Goal: Transaction & Acquisition: Purchase product/service

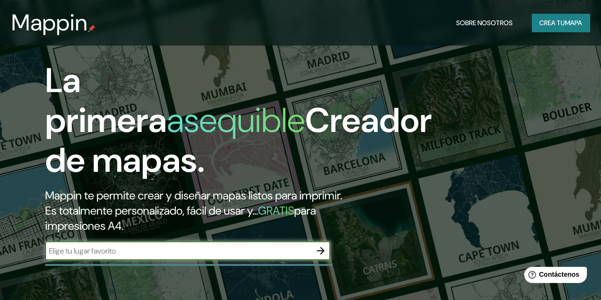
scroll to position [190, 0]
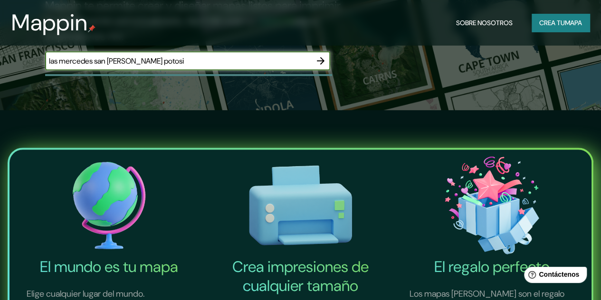
type input "las mercedes san [PERSON_NAME] potosi"
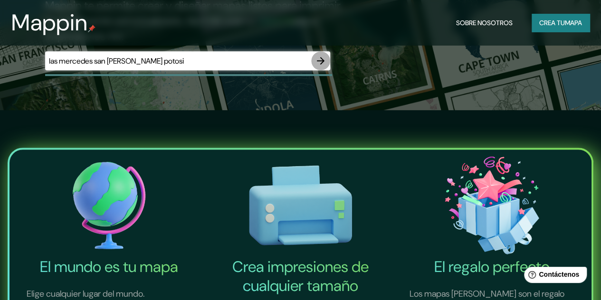
click at [316, 67] on icon "button" at bounding box center [320, 60] width 11 height 11
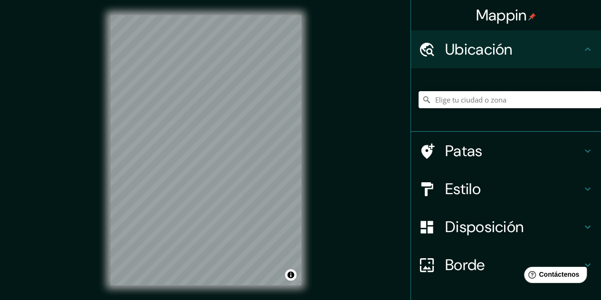
click at [525, 99] on input "Elige tu ciudad o zona" at bounding box center [510, 99] width 182 height 17
click at [524, 68] on div "Ubicación" at bounding box center [506, 49] width 190 height 38
click at [511, 108] on input "Elige tu ciudad o zona" at bounding box center [510, 99] width 182 height 17
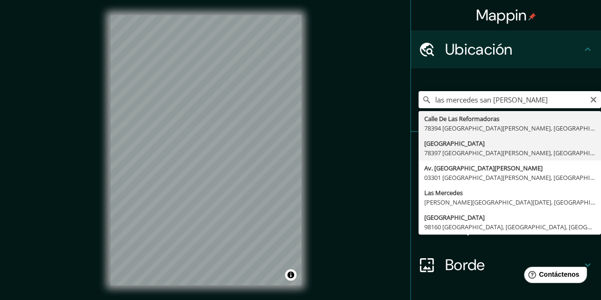
type input "[GEOGRAPHIC_DATA], 78397 [GEOGRAPHIC_DATA][PERSON_NAME], [GEOGRAPHIC_DATA][PERS…"
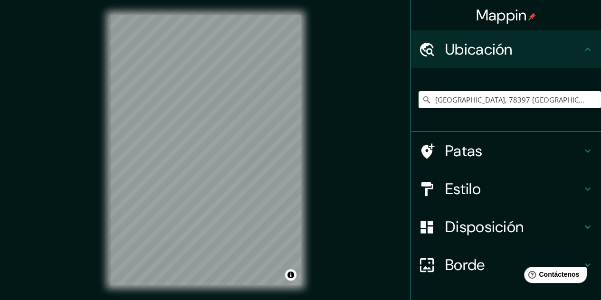
click at [302, 84] on div "© Mapbox © OpenStreetMap Improve this map" at bounding box center [205, 150] width 221 height 301
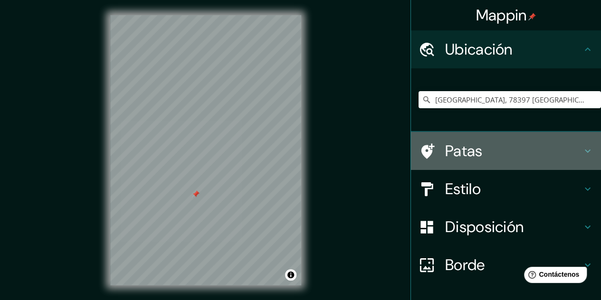
click at [501, 154] on h4 "Patas" at bounding box center [513, 151] width 137 height 19
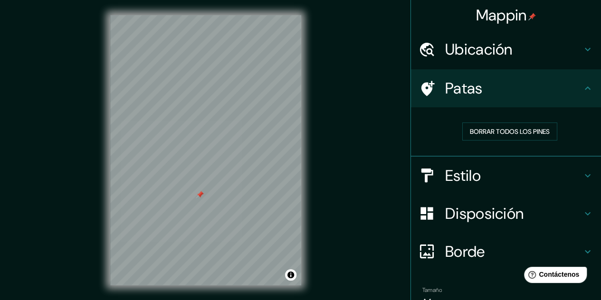
click at [202, 197] on div at bounding box center [200, 195] width 8 height 8
click at [202, 199] on div at bounding box center [203, 197] width 8 height 8
click at [202, 199] on div at bounding box center [202, 196] width 8 height 8
click at [474, 181] on font "Estilo" at bounding box center [463, 176] width 36 height 20
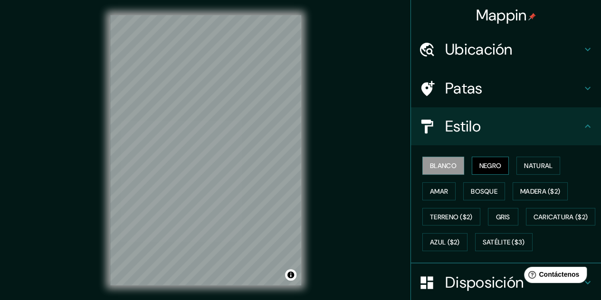
click at [487, 165] on font "Negro" at bounding box center [491, 166] width 22 height 9
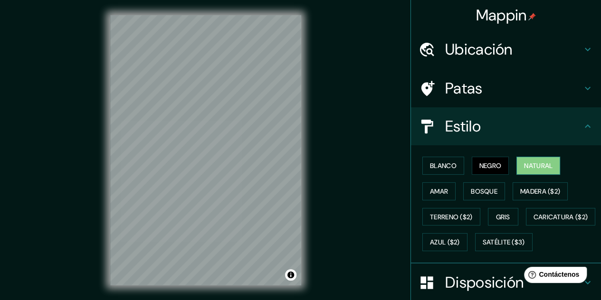
click at [533, 171] on font "Natural" at bounding box center [538, 166] width 29 height 12
click at [440, 195] on font "Amar" at bounding box center [439, 191] width 18 height 12
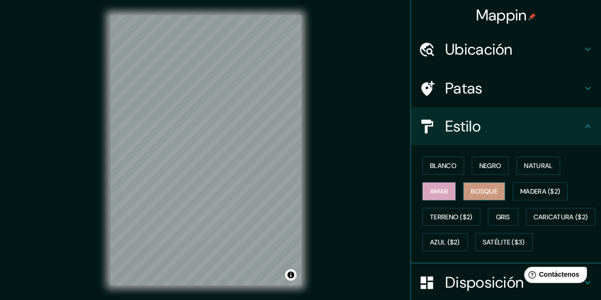
click at [473, 192] on font "Bosque" at bounding box center [484, 191] width 27 height 9
click at [496, 211] on font "Gris" at bounding box center [503, 217] width 14 height 12
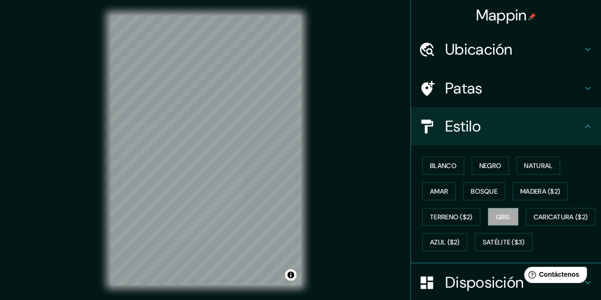
click at [511, 250] on div "Blanco Negro Natural Amar Bosque Madera ($2) Terreno ($2) Gris Caricatura ($2) …" at bounding box center [510, 204] width 182 height 102
click at [460, 242] on font "Azul ($2)" at bounding box center [445, 243] width 30 height 9
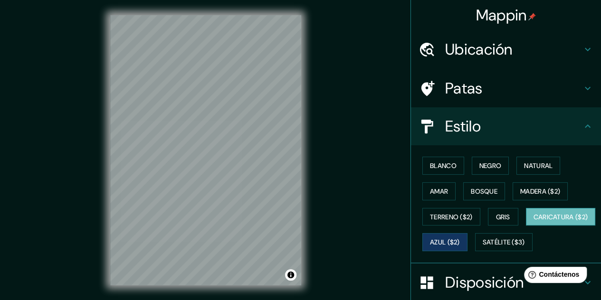
click at [534, 223] on font "Caricatura ($2)" at bounding box center [561, 217] width 55 height 12
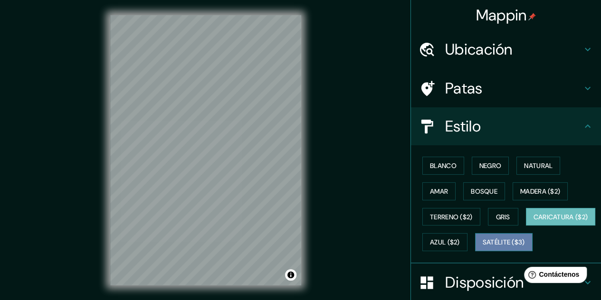
click at [483, 247] on font "Satélite ($3)" at bounding box center [504, 243] width 42 height 9
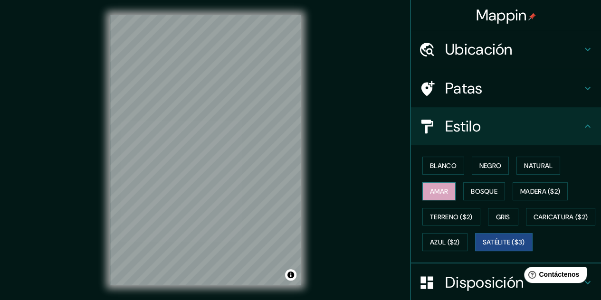
click at [439, 186] on font "Amar" at bounding box center [439, 191] width 18 height 12
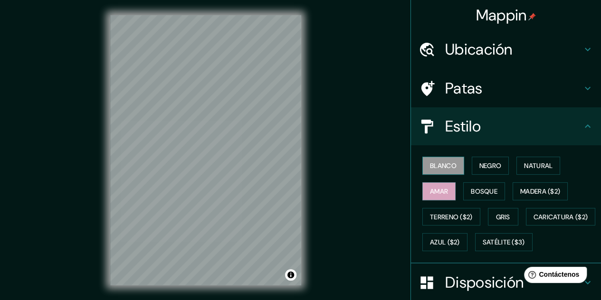
click at [438, 169] on font "Blanco" at bounding box center [443, 166] width 27 height 9
click at [490, 167] on font "Negro" at bounding box center [491, 166] width 22 height 9
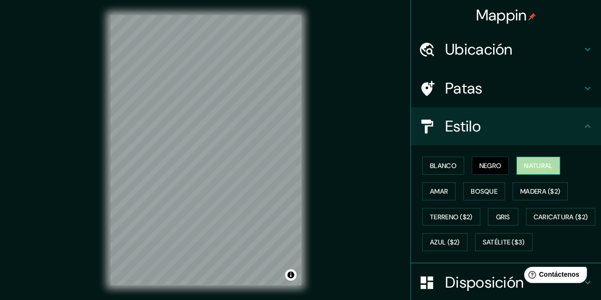
click at [524, 165] on font "Natural" at bounding box center [538, 166] width 29 height 9
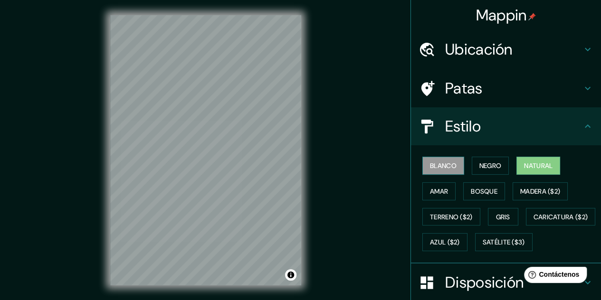
click at [430, 170] on font "Blanco" at bounding box center [443, 166] width 27 height 12
click at [430, 195] on font "Amar" at bounding box center [439, 191] width 18 height 12
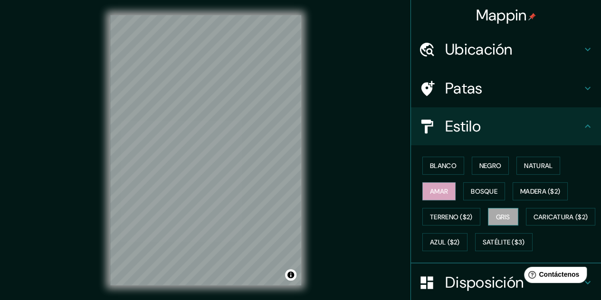
click at [489, 222] on button "Gris" at bounding box center [503, 217] width 30 height 18
click at [440, 167] on font "Blanco" at bounding box center [443, 166] width 27 height 9
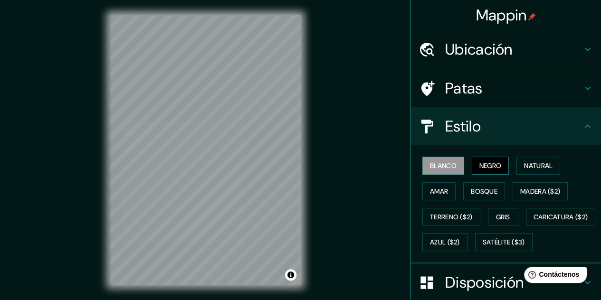
click at [480, 165] on font "Negro" at bounding box center [491, 166] width 22 height 9
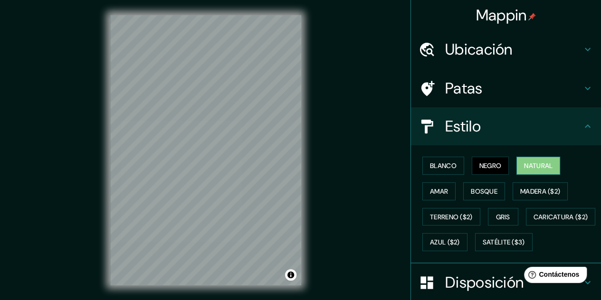
click at [524, 161] on font "Natural" at bounding box center [538, 166] width 29 height 12
click at [533, 192] on font "Madera ($2)" at bounding box center [540, 191] width 40 height 9
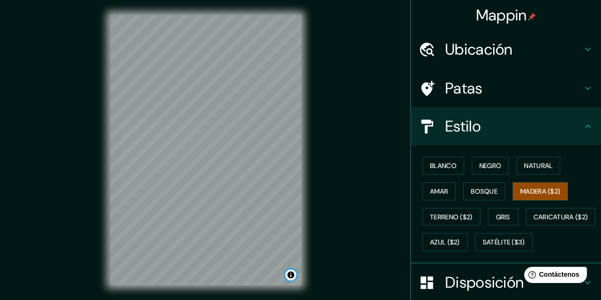
click at [293, 276] on button "Activar o desactivar atribución" at bounding box center [290, 274] width 11 height 11
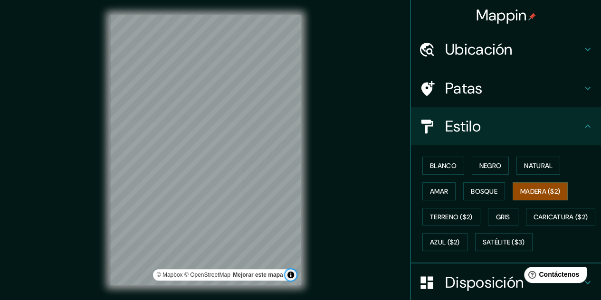
click at [293, 276] on button "Activar o desactivar atribución" at bounding box center [290, 274] width 11 height 11
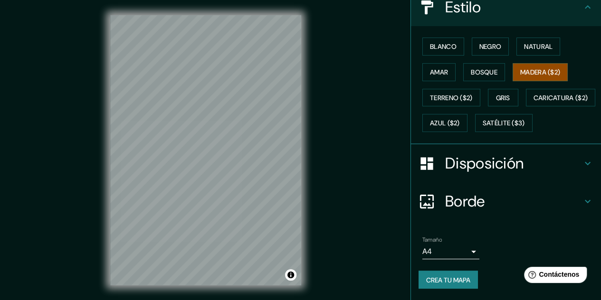
click at [490, 169] on font "Disposición" at bounding box center [484, 164] width 78 height 20
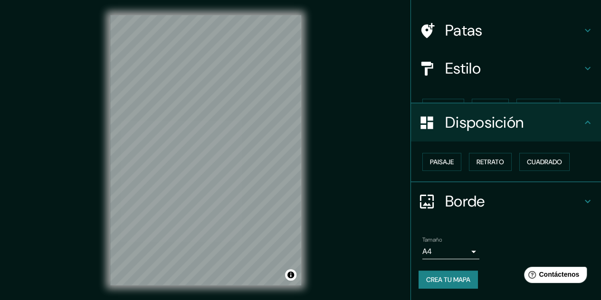
scroll to position [42, 0]
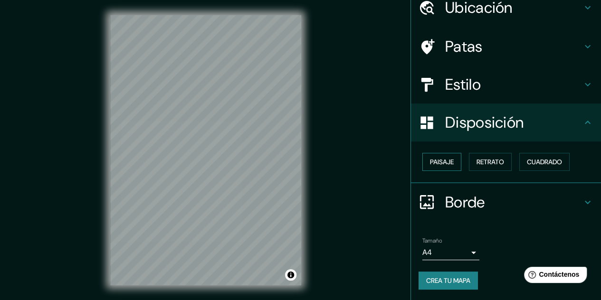
click at [431, 164] on font "Paisaje" at bounding box center [442, 162] width 24 height 9
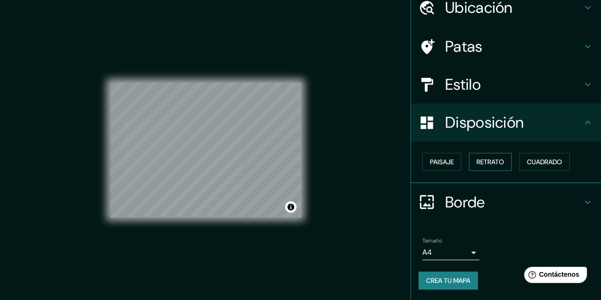
click at [477, 161] on font "Retrato" at bounding box center [491, 162] width 28 height 9
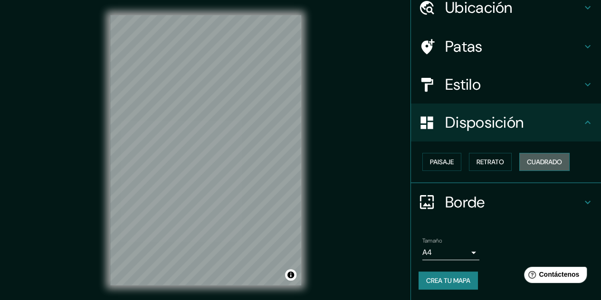
click at [539, 168] on font "Cuadrado" at bounding box center [544, 162] width 35 height 12
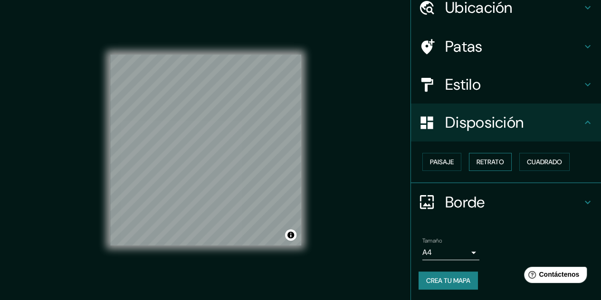
click at [505, 166] on button "Retrato" at bounding box center [490, 162] width 43 height 18
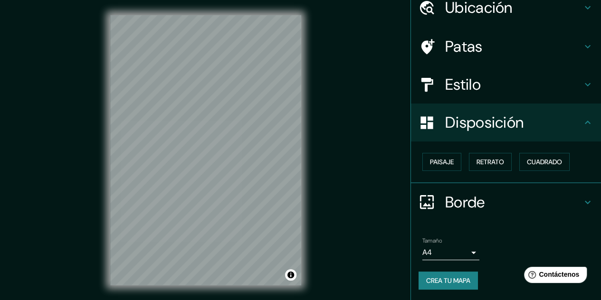
click at [466, 214] on div "Borde" at bounding box center [506, 202] width 190 height 38
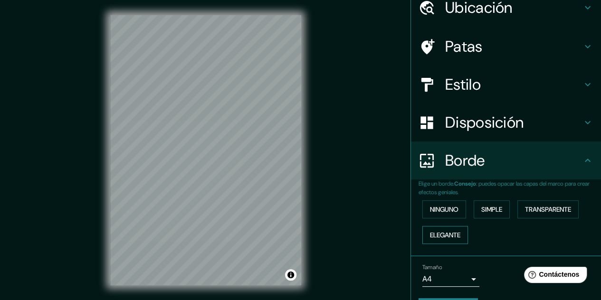
click at [443, 229] on font "Elegante" at bounding box center [445, 235] width 30 height 12
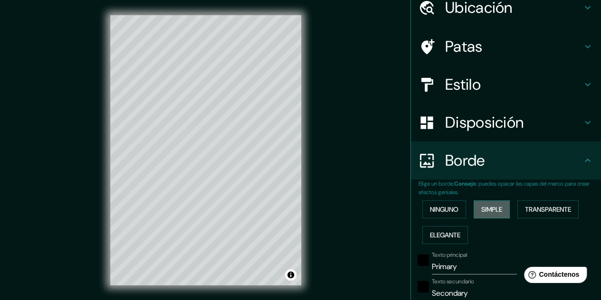
click at [493, 202] on button "Simple" at bounding box center [492, 210] width 36 height 18
click at [536, 205] on font "Transparente" at bounding box center [548, 209] width 46 height 9
click at [444, 213] on font "Ninguno" at bounding box center [444, 209] width 29 height 9
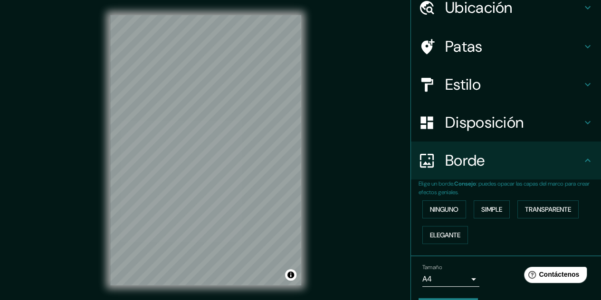
click at [485, 48] on h4 "Patas" at bounding box center [513, 46] width 137 height 19
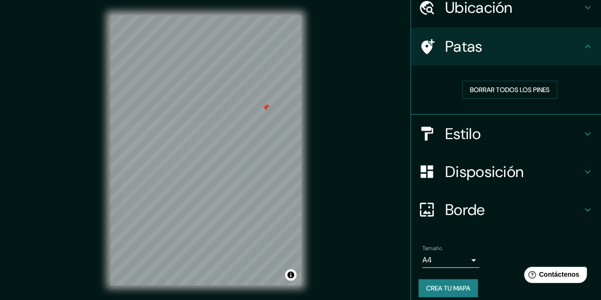
click at [264, 109] on div at bounding box center [266, 108] width 8 height 8
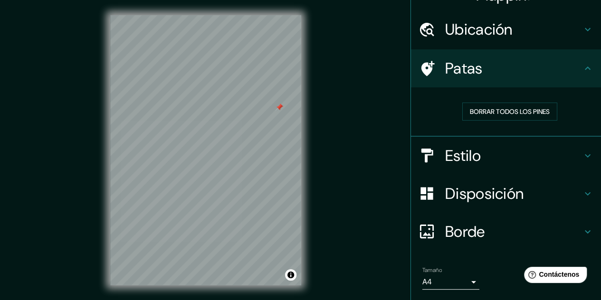
scroll to position [0, 0]
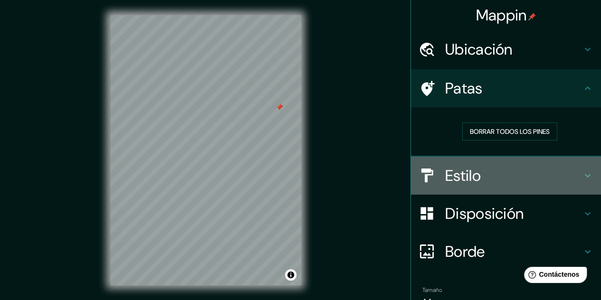
click at [481, 184] on h4 "Estilo" at bounding box center [513, 175] width 137 height 19
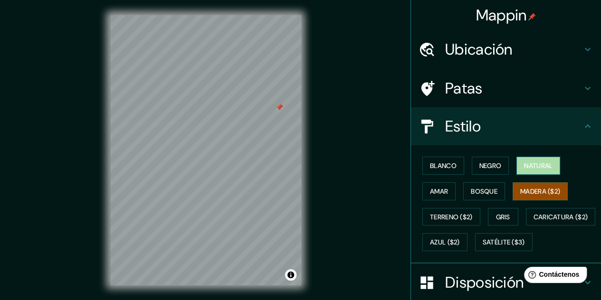
click at [538, 162] on font "Natural" at bounding box center [538, 166] width 29 height 9
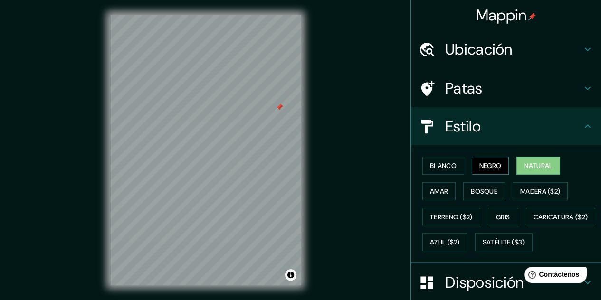
click at [489, 169] on font "Negro" at bounding box center [491, 166] width 22 height 9
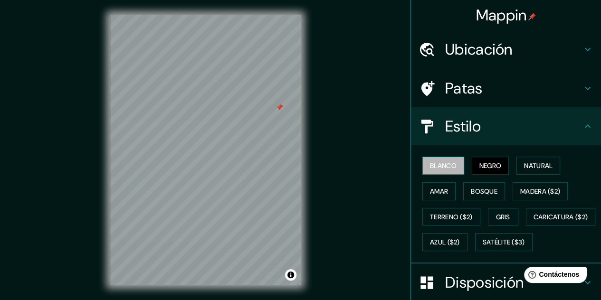
click at [433, 170] on font "Blanco" at bounding box center [443, 166] width 27 height 12
click at [438, 183] on button "Amar" at bounding box center [438, 191] width 33 height 18
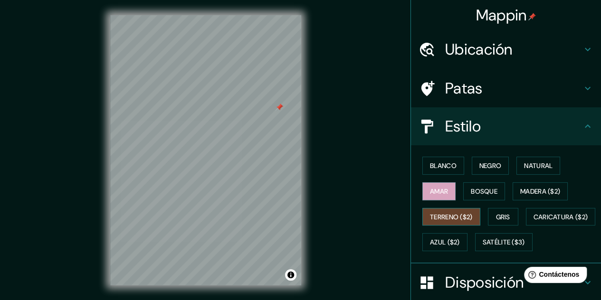
click at [450, 213] on font "Terreno ($2)" at bounding box center [451, 217] width 43 height 9
click at [497, 222] on button "Gris" at bounding box center [503, 217] width 30 height 18
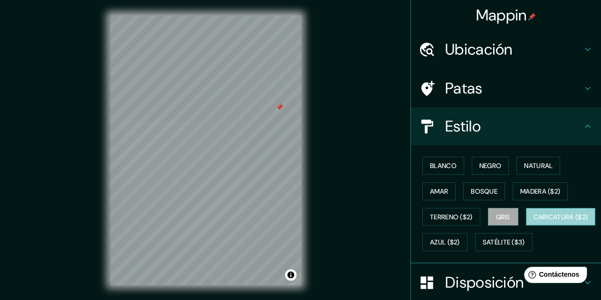
click at [526, 226] on button "Caricatura ($2)" at bounding box center [561, 217] width 70 height 18
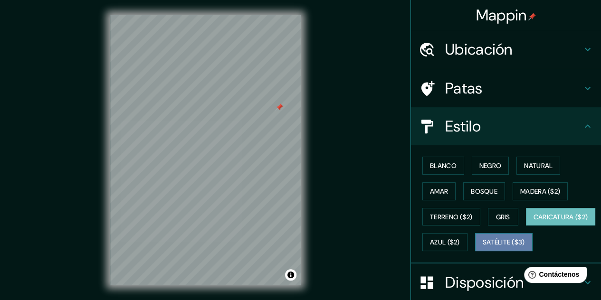
click at [483, 247] on font "Satélite ($3)" at bounding box center [504, 243] width 42 height 9
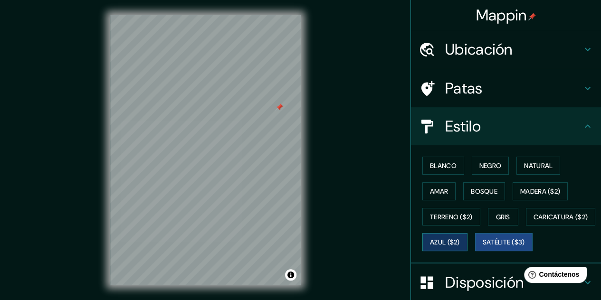
click at [460, 239] on font "Azul ($2)" at bounding box center [445, 243] width 30 height 9
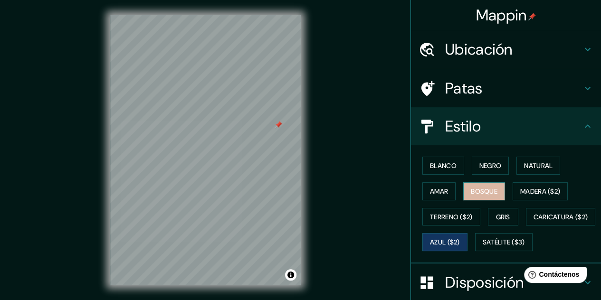
click at [476, 190] on font "Bosque" at bounding box center [484, 191] width 27 height 9
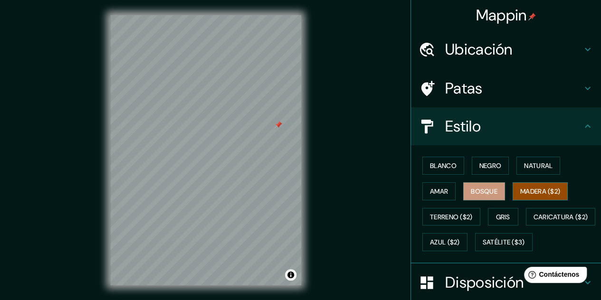
click at [533, 192] on font "Madera ($2)" at bounding box center [540, 191] width 40 height 9
